Goal: Check status: Check status

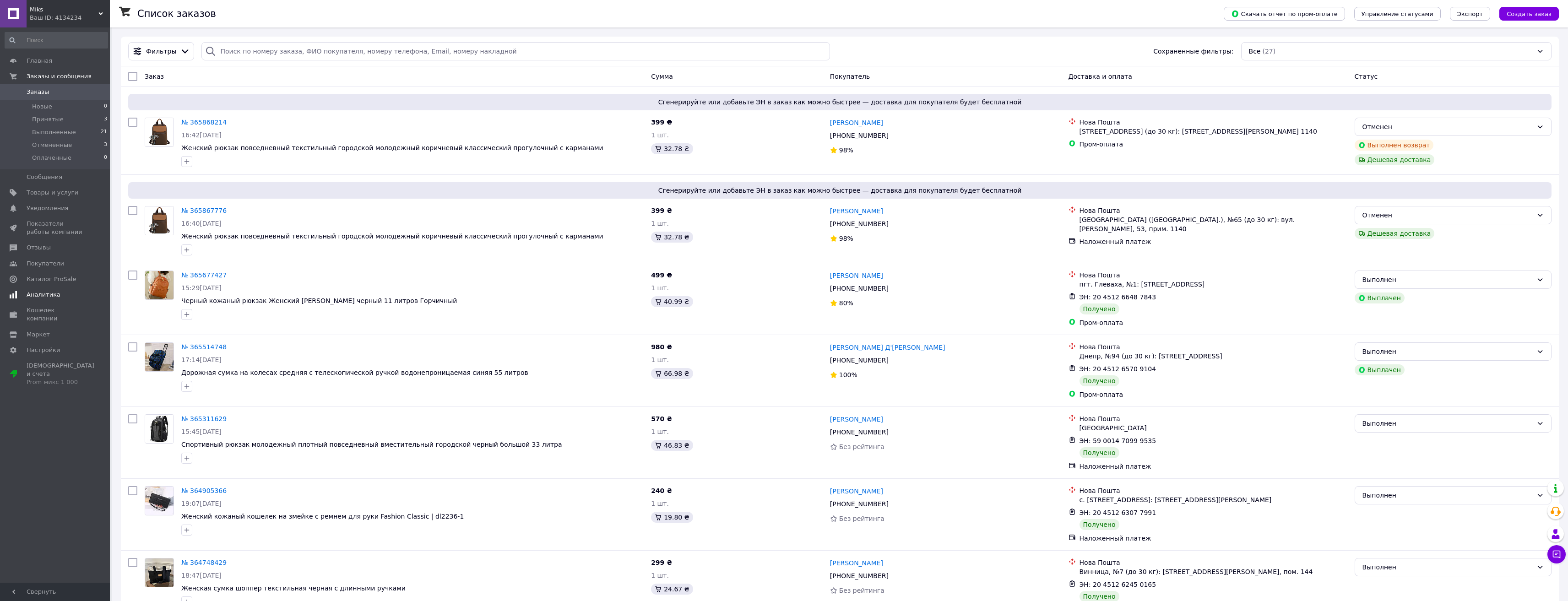
click at [53, 296] on span "Аналитика" at bounding box center [43, 295] width 34 height 8
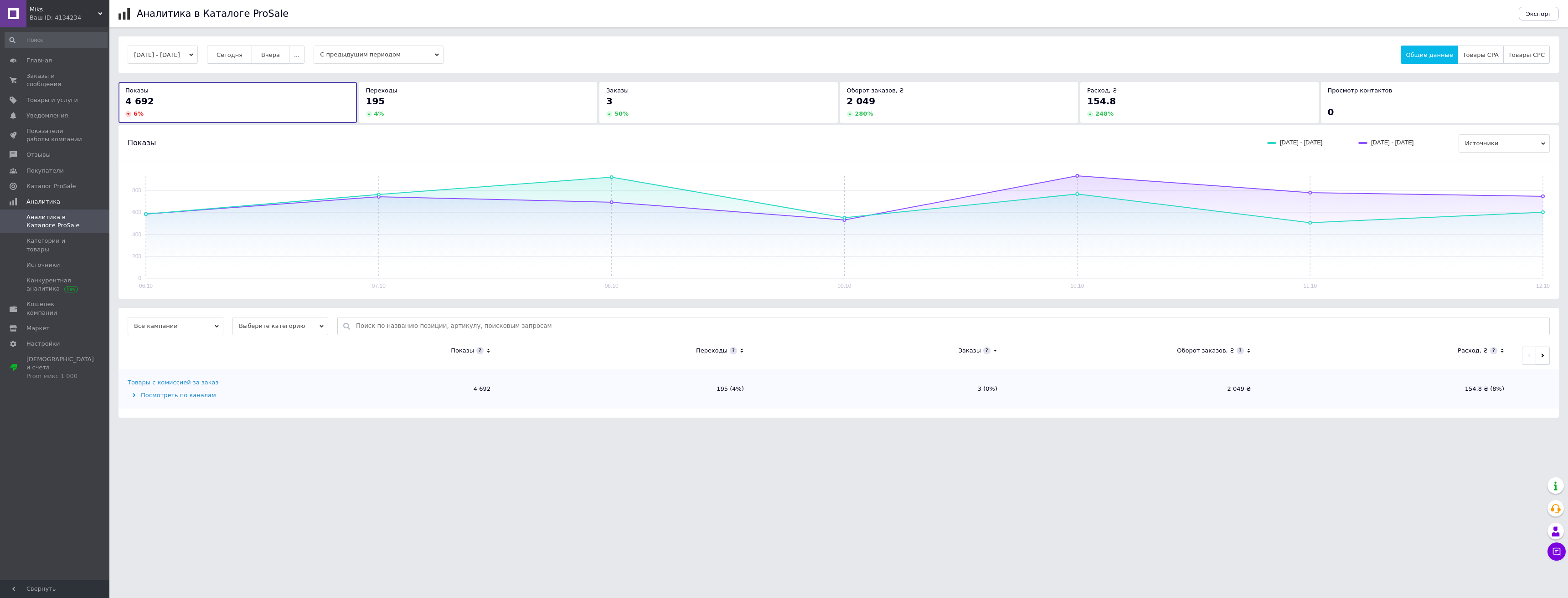
click at [280, 54] on span "Вчера" at bounding box center [270, 55] width 19 height 7
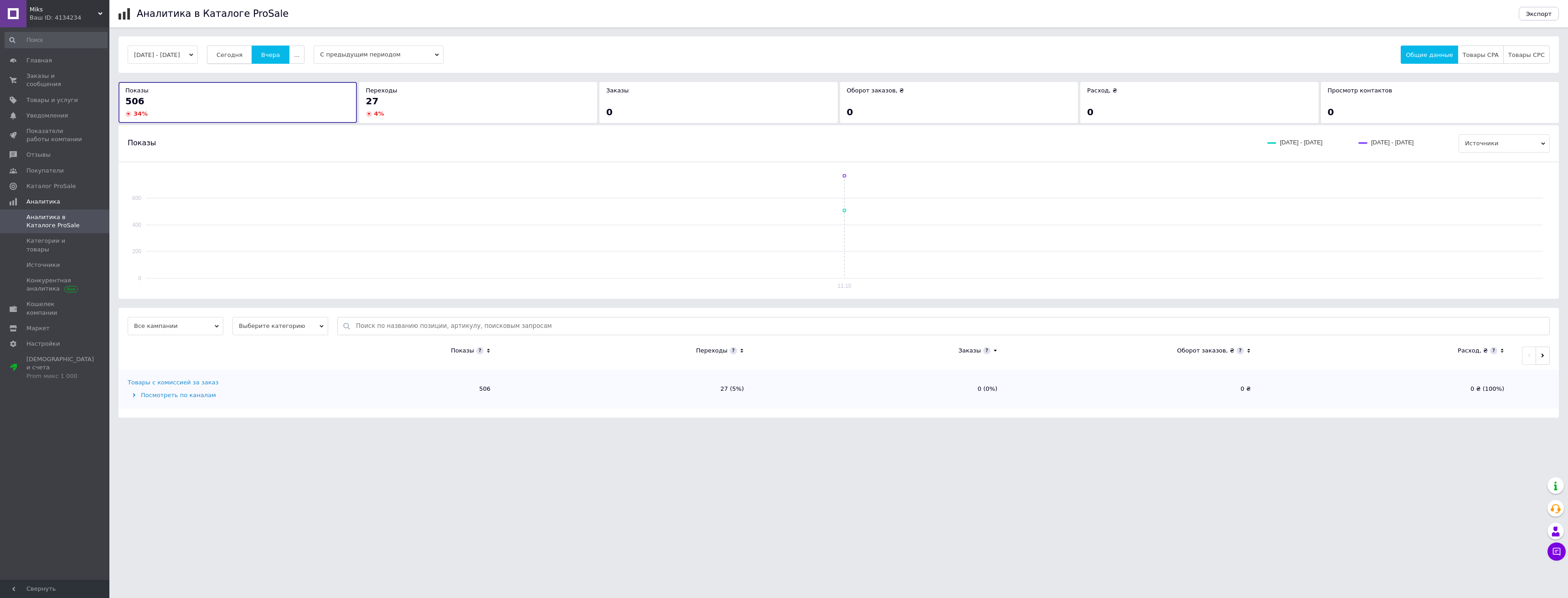
click at [242, 57] on span "Сегодня" at bounding box center [229, 55] width 26 height 7
click at [61, 75] on span "Заказы и сообщения" at bounding box center [55, 80] width 58 height 16
